Goal: Transaction & Acquisition: Purchase product/service

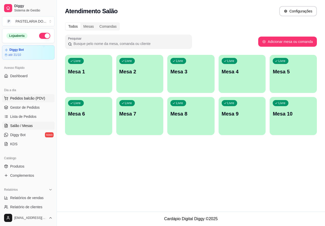
click at [33, 98] on span "Pedidos balcão (PDV)" at bounding box center [27, 98] width 35 height 5
click at [27, 99] on img at bounding box center [36, 97] width 47 height 32
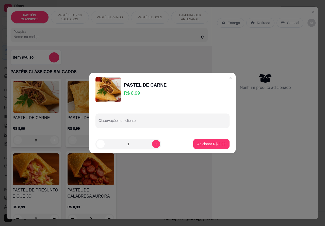
click at [224, 78] on div "Nenhum produto adicionado" at bounding box center [265, 81] width 96 height 99
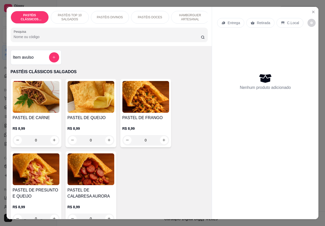
click at [35, 191] on h4 "PASTEL DE PRESUNTO E QUEIJO" at bounding box center [36, 193] width 47 height 12
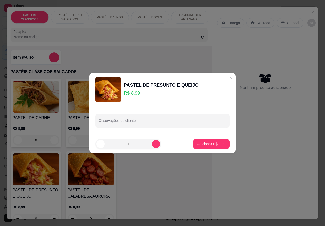
click at [154, 144] on icon "increase-product-quantity" at bounding box center [156, 144] width 4 height 4
type input "3"
click at [202, 145] on p "Adicionar R$ 26,97" at bounding box center [210, 143] width 30 height 5
type input "3"
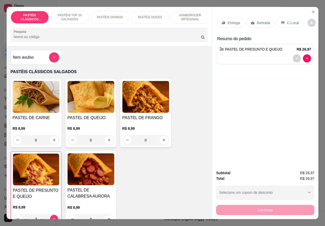
click at [258, 20] on p "Retirada" at bounding box center [262, 22] width 13 height 5
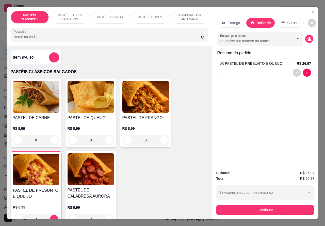
click at [296, 37] on icon "Show suggestions" at bounding box center [298, 39] width 4 height 4
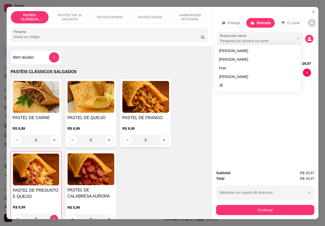
click at [296, 37] on icon "Show suggestions" at bounding box center [298, 39] width 4 height 4
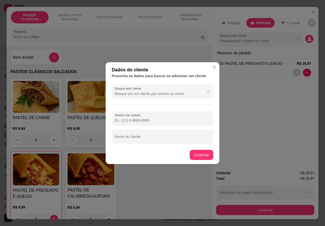
click at [134, 138] on div "Nome do cliente" at bounding box center [162, 136] width 101 height 14
type input "ROSA"
click at [201, 154] on div "Item avulso PASTÉIS CLÁSSICOS SALGADOS PASTEL DE CARNE R$ 8,99 0 PASTEL DE QUEI…" at bounding box center [109, 132] width 205 height 173
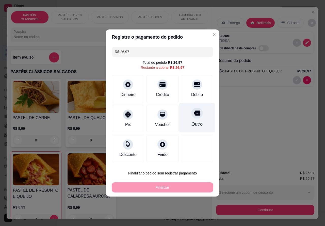
click at [194, 114] on icon at bounding box center [197, 113] width 7 height 7
type input "R$ 0,00"
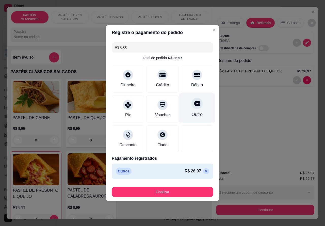
click at [170, 189] on button "Finalizar" at bounding box center [162, 192] width 101 height 10
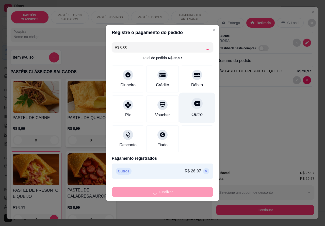
type input "0"
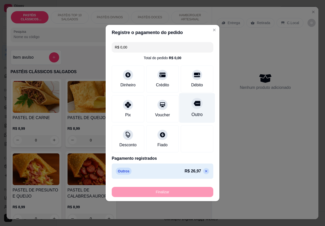
type input "-R$ 26,97"
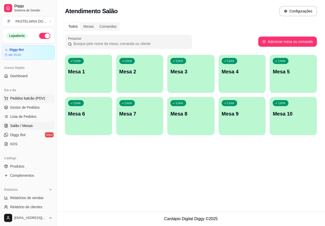
click at [33, 98] on span "Pedidos balcão (PDV)" at bounding box center [27, 98] width 35 height 5
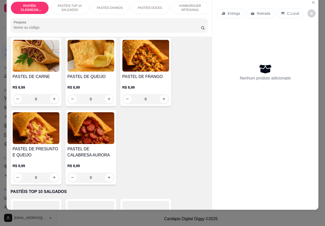
scroll to position [38, 0]
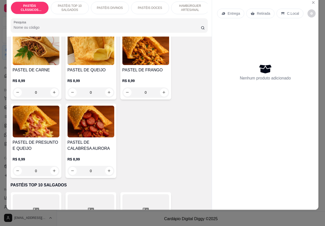
click at [48, 122] on img at bounding box center [36, 122] width 47 height 32
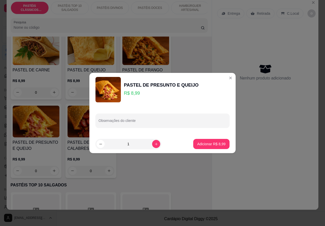
click at [142, 120] on input "Observações do cliente" at bounding box center [162, 122] width 128 height 5
type input "T"
type input """""""TROCAR O QUEIJO PELO CATUPIRY"""""""""
click at [209, 144] on p "Adicionar R$ 8,99" at bounding box center [211, 143] width 28 height 5
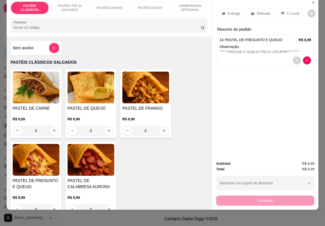
scroll to position [0, 50]
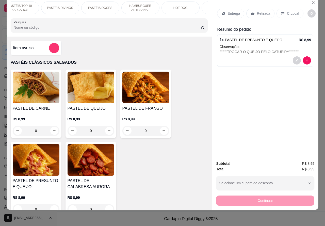
click at [183, 6] on div "HOT DOG" at bounding box center [180, 8] width 38 height 13
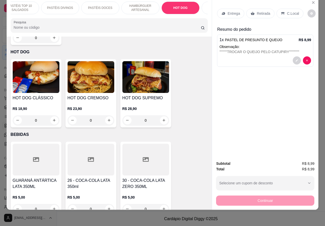
click at [49, 115] on div "0" at bounding box center [36, 120] width 47 height 10
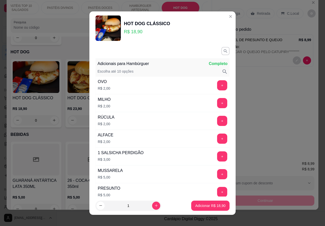
click at [199, 206] on p "Adicionar R$ 18,90" at bounding box center [210, 205] width 30 height 5
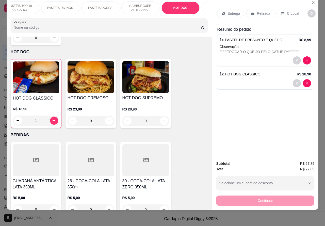
click at [291, 11] on p "C.Local" at bounding box center [293, 13] width 12 height 5
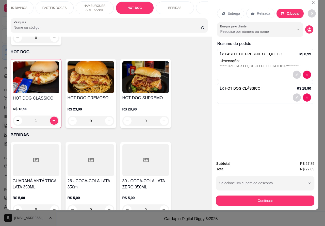
scroll to position [0, 119]
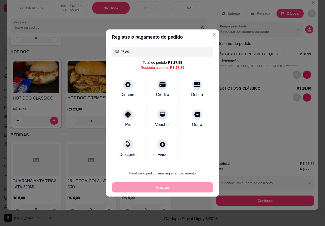
click at [200, 158] on button "Confirmar" at bounding box center [192, 159] width 19 height 8
type input "0"
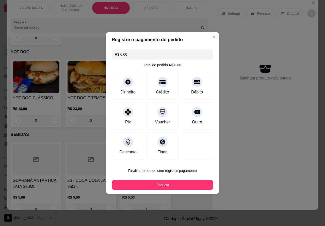
type input "R$ 0,00"
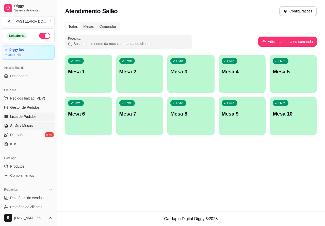
click at [34, 117] on span "Lista de Pedidos" at bounding box center [23, 116] width 26 height 5
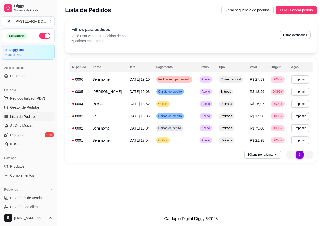
click at [299, 79] on button "Imprimir" at bounding box center [300, 79] width 18 height 8
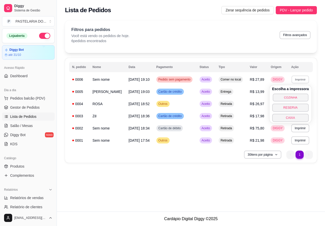
click at [279, 96] on button "COZINHA" at bounding box center [290, 97] width 36 height 8
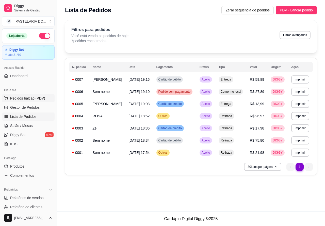
click at [36, 97] on span "Pedidos balcão (PDV)" at bounding box center [27, 98] width 35 height 5
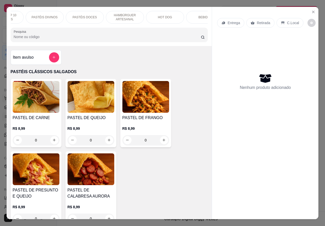
scroll to position [0, 74]
click at [122, 16] on p "HAMBÚRGUER ARTESANAL" at bounding box center [115, 17] width 29 height 8
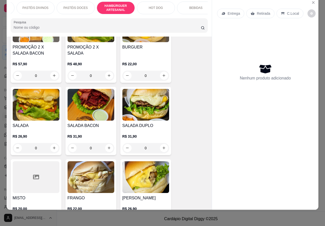
scroll to position [1276, 0]
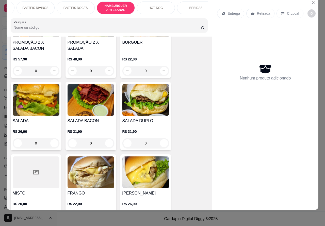
click at [41, 98] on img at bounding box center [36, 100] width 47 height 32
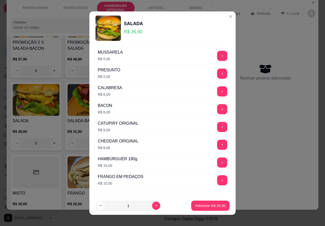
scroll to position [145, 0]
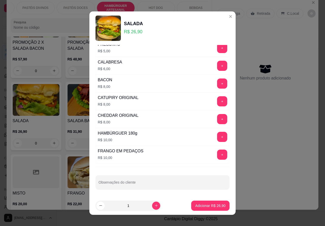
click at [157, 184] on input "Observações do cliente" at bounding box center [162, 184] width 128 height 5
type input "J"
click at [256, 162] on div "Entrega Retirada C.Local Nenhum produto adicionado" at bounding box center [265, 99] width 106 height 204
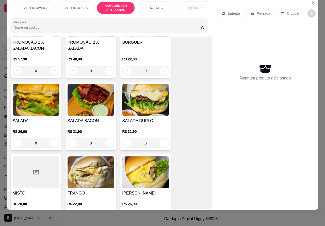
click at [234, 12] on div "Entrega" at bounding box center [230, 14] width 27 height 10
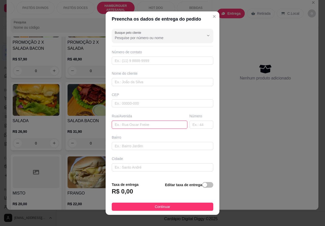
click at [153, 124] on input "text" at bounding box center [150, 125] width 76 height 8
type input "[PERSON_NAME]"
click at [192, 123] on input "text" at bounding box center [201, 125] width 24 height 8
type input "280"
click at [202, 185] on div "button" at bounding box center [204, 184] width 5 height 5
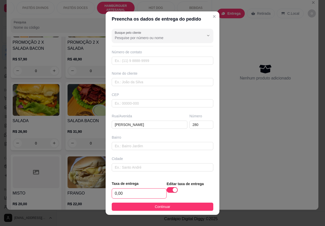
click at [114, 194] on input "0,00" at bounding box center [139, 193] width 54 height 10
type input "1,00"
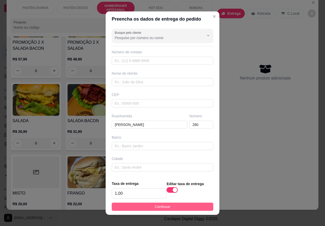
click at [189, 204] on button "Continuar" at bounding box center [162, 206] width 101 height 8
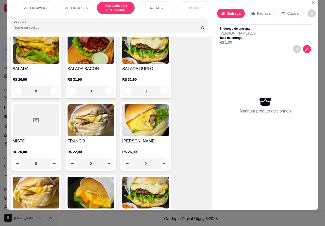
scroll to position [1292, 0]
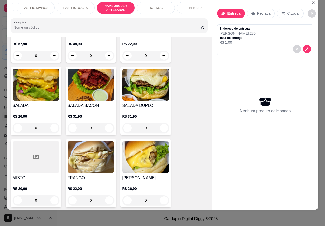
click at [33, 82] on img at bounding box center [36, 85] width 47 height 32
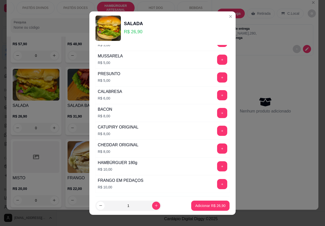
scroll to position [145, 0]
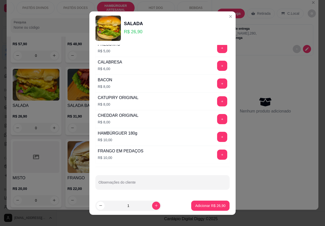
click at [148, 185] on input "Observações do cliente" at bounding box center [162, 184] width 128 height 5
type input """"""""""CORTAR AO MEIO """"""""""
click at [202, 207] on p "Adicionar R$ 26,90" at bounding box center [210, 205] width 30 height 5
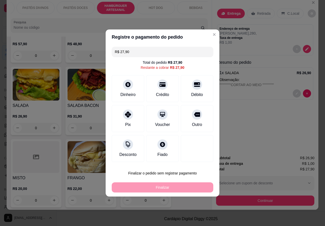
click at [269, 196] on button "Continuar" at bounding box center [265, 200] width 98 height 10
click at [201, 160] on button "Confirmar" at bounding box center [192, 159] width 19 height 8
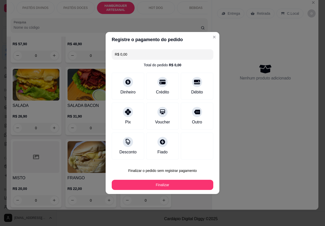
type input "R$ 0,00"
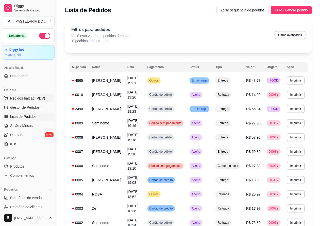
click at [44, 99] on button "Pedidos balcão (PDV)" at bounding box center [28, 98] width 53 height 8
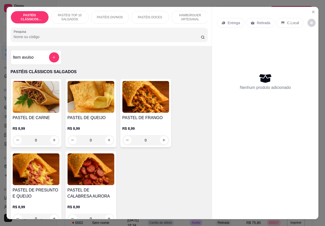
click at [235, 22] on p "Entrega" at bounding box center [233, 22] width 12 height 5
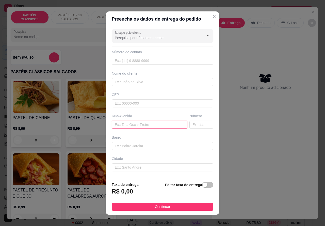
paste input "[PERSON_NAME] sândalo 120"
type input "[PERSON_NAME] sândalo 120"
click at [202, 183] on div "button" at bounding box center [204, 184] width 5 height 5
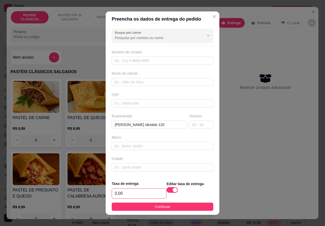
click at [114, 192] on input "0,00" at bounding box center [139, 193] width 54 height 10
type input "2,00"
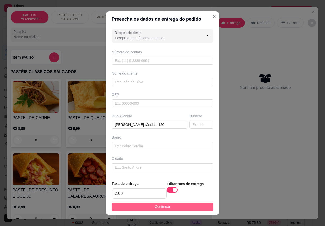
click at [190, 203] on button "Continuar" at bounding box center [162, 206] width 101 height 8
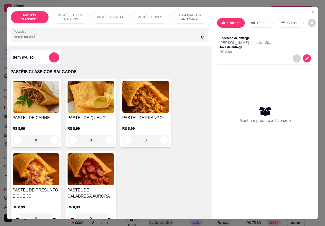
click at [159, 11] on div "PASTÉIS DOCES" at bounding box center [150, 17] width 38 height 13
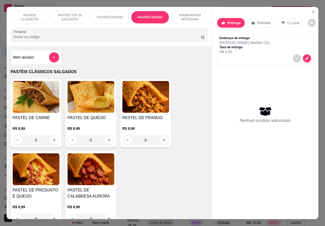
scroll to position [12, 0]
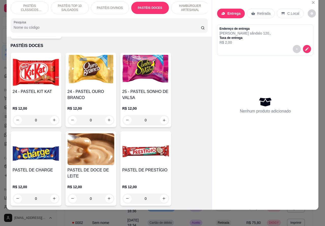
click at [164, 116] on button "increase-product-quantity" at bounding box center [164, 120] width 8 height 8
click at [162, 118] on icon "increase-product-quantity" at bounding box center [164, 120] width 4 height 4
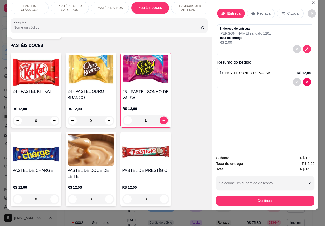
click at [162, 118] on icon "increase-product-quantity" at bounding box center [164, 120] width 4 height 4
type input "2"
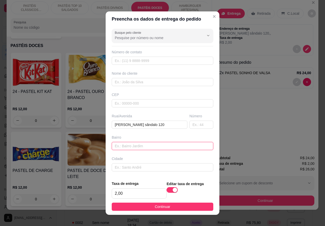
click at [139, 147] on input "text" at bounding box center [162, 146] width 101 height 8
type input "T"
type input """"""""TROCO PARA 50,00"""""""""
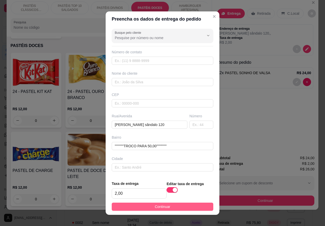
click at [197, 207] on button "Continuar" at bounding box center [162, 206] width 101 height 8
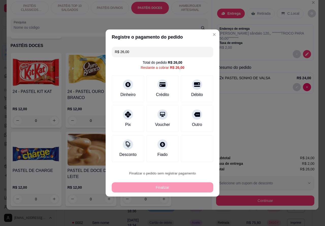
click at [199, 156] on button "Confirmar" at bounding box center [193, 159] width 18 height 8
type input "0"
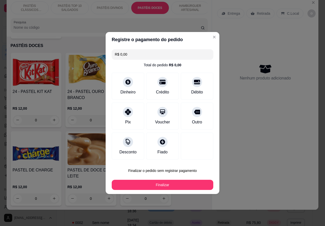
type input "R$ 0,00"
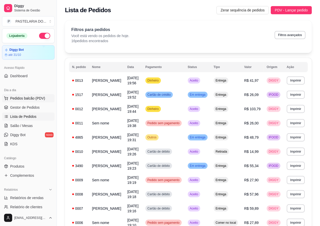
click at [37, 98] on span "Pedidos balcão (PDV)" at bounding box center [27, 98] width 35 height 5
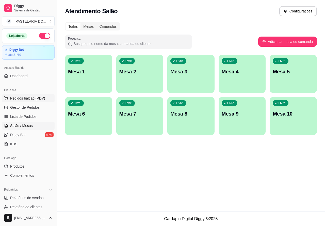
click at [43, 97] on span "Pedidos balcão (PDV)" at bounding box center [27, 98] width 35 height 5
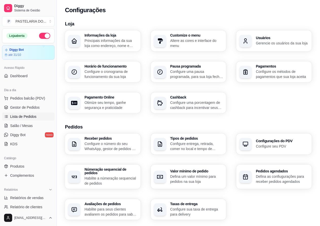
click at [33, 119] on link "Lista de Pedidos" at bounding box center [28, 116] width 53 height 8
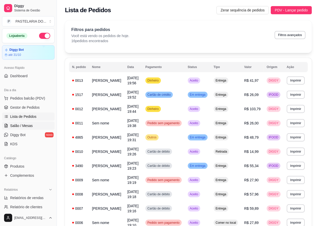
click at [34, 126] on link "Salão / Mesas" at bounding box center [28, 126] width 53 height 8
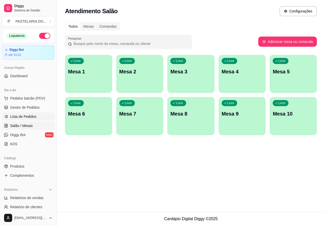
click at [33, 118] on span "Lista de Pedidos" at bounding box center [23, 116] width 26 height 5
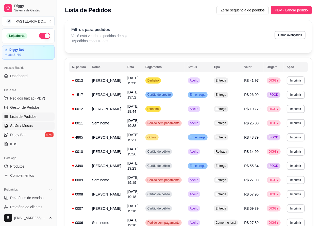
click at [24, 127] on span "Salão / Mesas" at bounding box center [21, 125] width 23 height 5
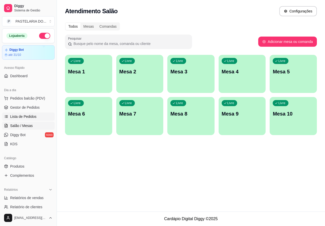
click at [27, 117] on span "Lista de Pedidos" at bounding box center [23, 116] width 26 height 5
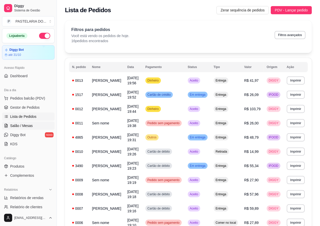
click at [29, 126] on span "Salão / Mesas" at bounding box center [21, 125] width 23 height 5
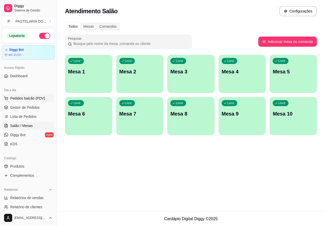
click at [36, 100] on span "Pedidos balcão (PDV)" at bounding box center [27, 98] width 35 height 5
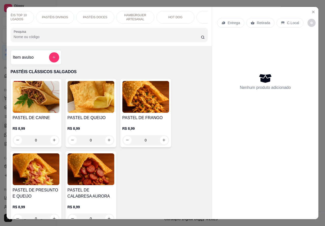
scroll to position [0, 61]
click at [135, 16] on p "HAMBÚRGUER ARTESANAL" at bounding box center [128, 17] width 29 height 8
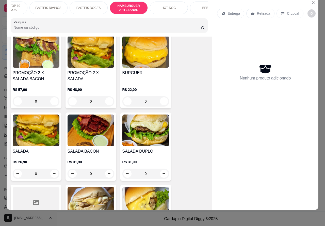
scroll to position [1263, 0]
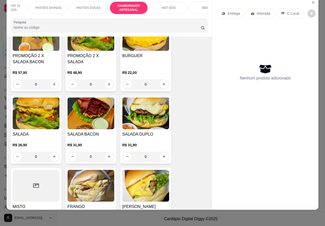
click at [103, 151] on div "0" at bounding box center [90, 156] width 47 height 10
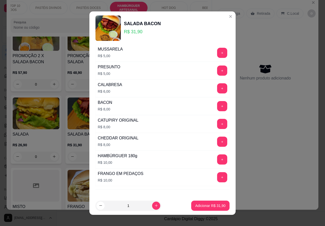
scroll to position [145, 0]
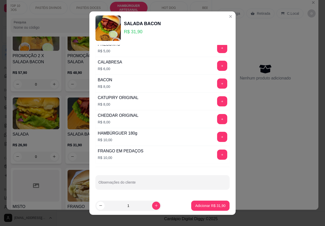
click at [164, 183] on input "Observações do cliente" at bounding box center [162, 184] width 128 height 5
type input """"""" SEM CEBOLAAAA""""""""""
click at [199, 207] on p "Adicionar R$ 31,90" at bounding box center [210, 205] width 30 height 5
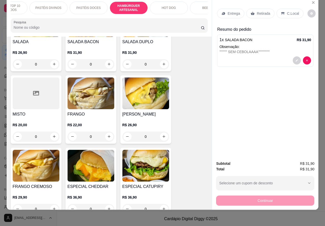
scroll to position [1368, 0]
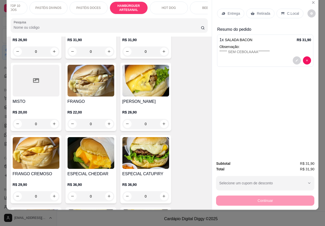
click at [50, 191] on div "0" at bounding box center [36, 196] width 47 height 10
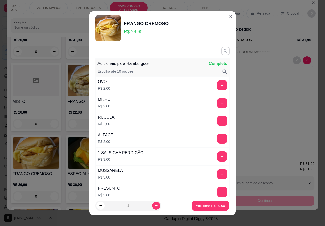
click at [201, 206] on p "Adicionar R$ 29,90" at bounding box center [210, 205] width 29 height 5
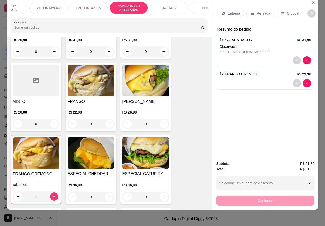
click at [290, 13] on div "C.Local" at bounding box center [289, 14] width 27 height 10
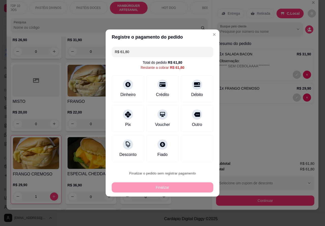
click at [197, 158] on button "Confirmar" at bounding box center [192, 159] width 19 height 8
type input "0"
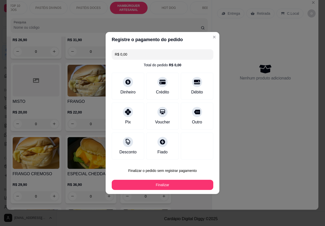
type input "R$ 0,00"
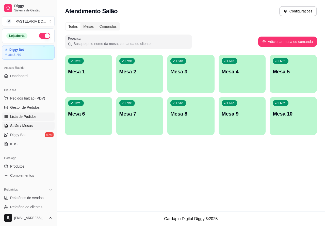
click at [33, 116] on span "Lista de Pedidos" at bounding box center [23, 116] width 26 height 5
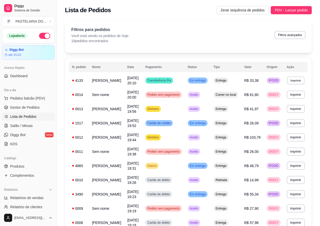
click at [301, 81] on button "Imprimir" at bounding box center [296, 80] width 18 height 8
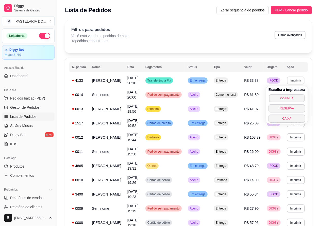
click at [289, 98] on button "COZINHA" at bounding box center [287, 98] width 36 height 8
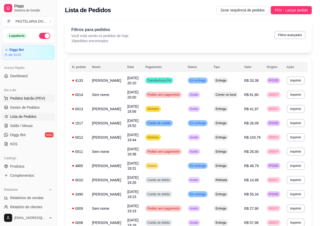
click at [39, 99] on span "Pedidos balcão (PDV)" at bounding box center [27, 98] width 35 height 5
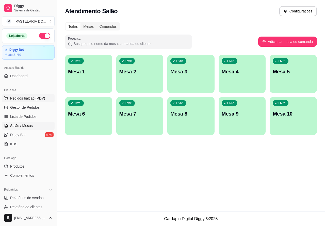
click at [40, 98] on span "Pedidos balcão (PDV)" at bounding box center [27, 98] width 35 height 5
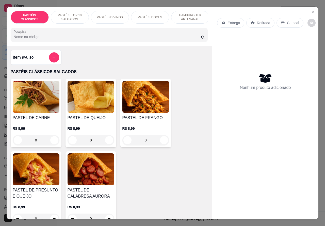
click at [183, 14] on p "HAMBÚRGUER ARTESANAL" at bounding box center [189, 17] width 29 height 8
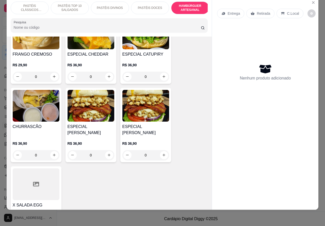
scroll to position [1489, 0]
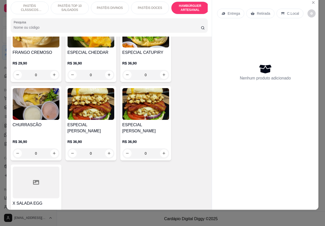
click at [50, 148] on div "0" at bounding box center [36, 153] width 47 height 10
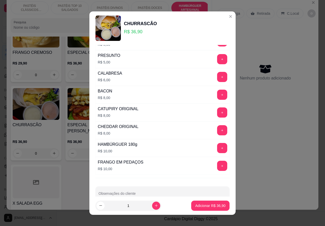
scroll to position [145, 0]
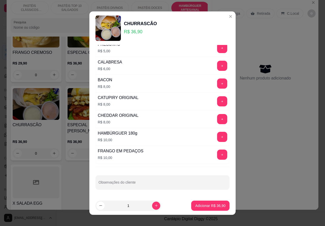
click at [159, 184] on input "Observações do cliente" at bounding box center [162, 184] width 128 height 5
type input """"""""CORTAR AO MEIOO""""""""
click at [201, 206] on p "Adicionar R$ 36,90" at bounding box center [210, 205] width 30 height 5
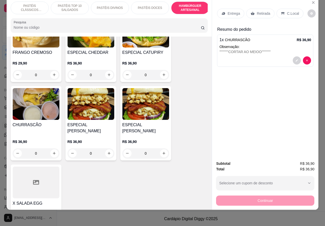
click at [261, 11] on p "Retirada" at bounding box center [262, 13] width 13 height 5
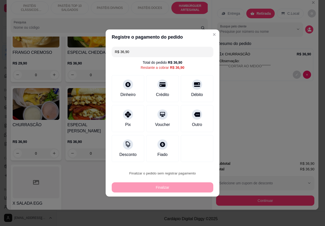
click at [200, 158] on button "Confirmar" at bounding box center [193, 159] width 18 height 8
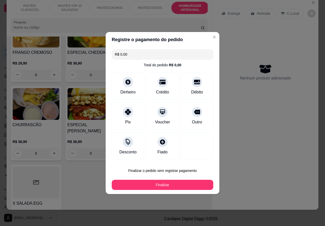
type input "R$ 0,00"
